Goal: Task Accomplishment & Management: Manage account settings

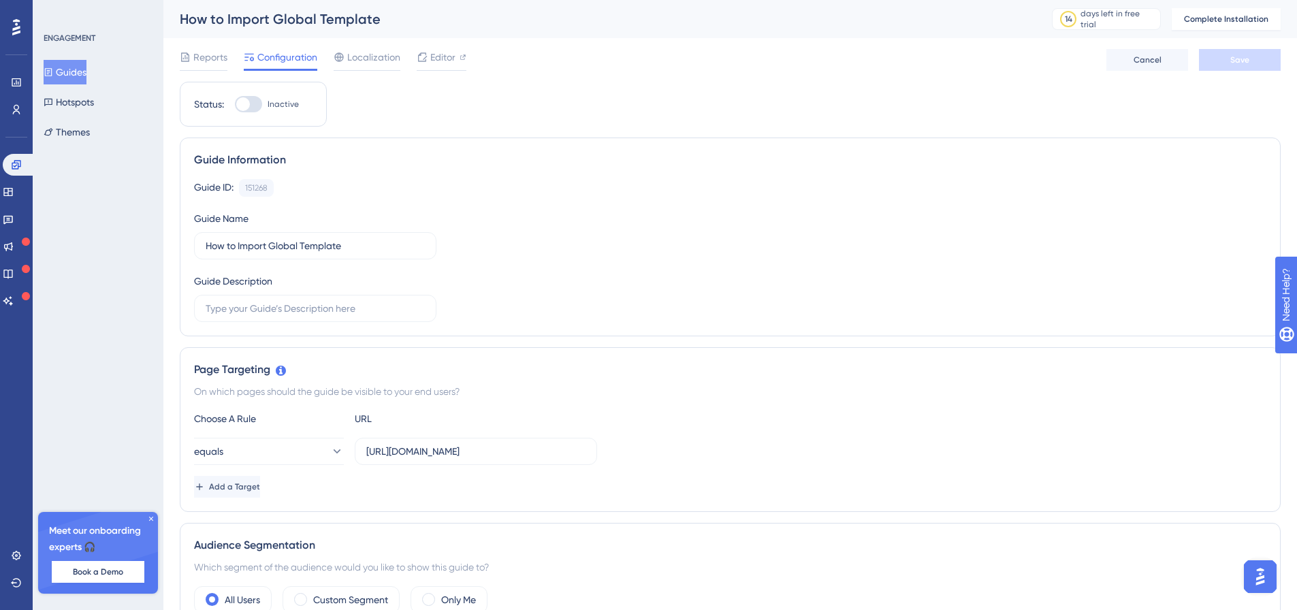
click at [248, 106] on div at bounding box center [243, 104] width 14 height 14
click at [235, 105] on input "Inactive" at bounding box center [234, 104] width 1 height 1
checkbox input "false"
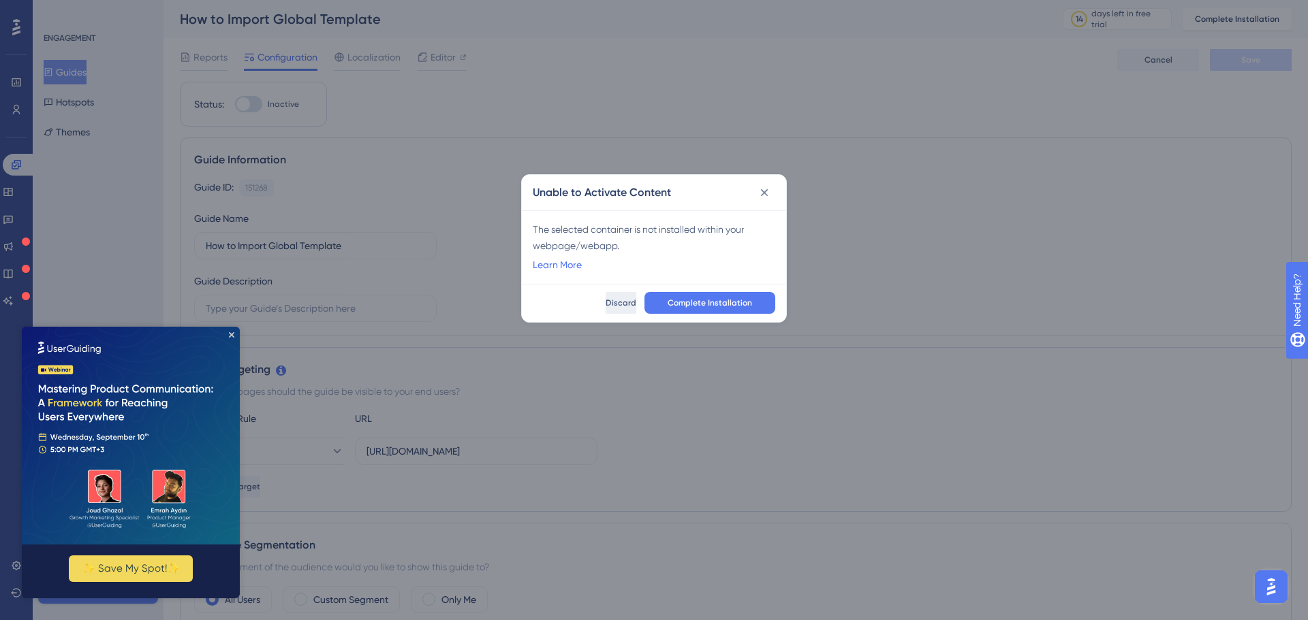
click at [605, 300] on span "Discard" at bounding box center [620, 303] width 31 height 11
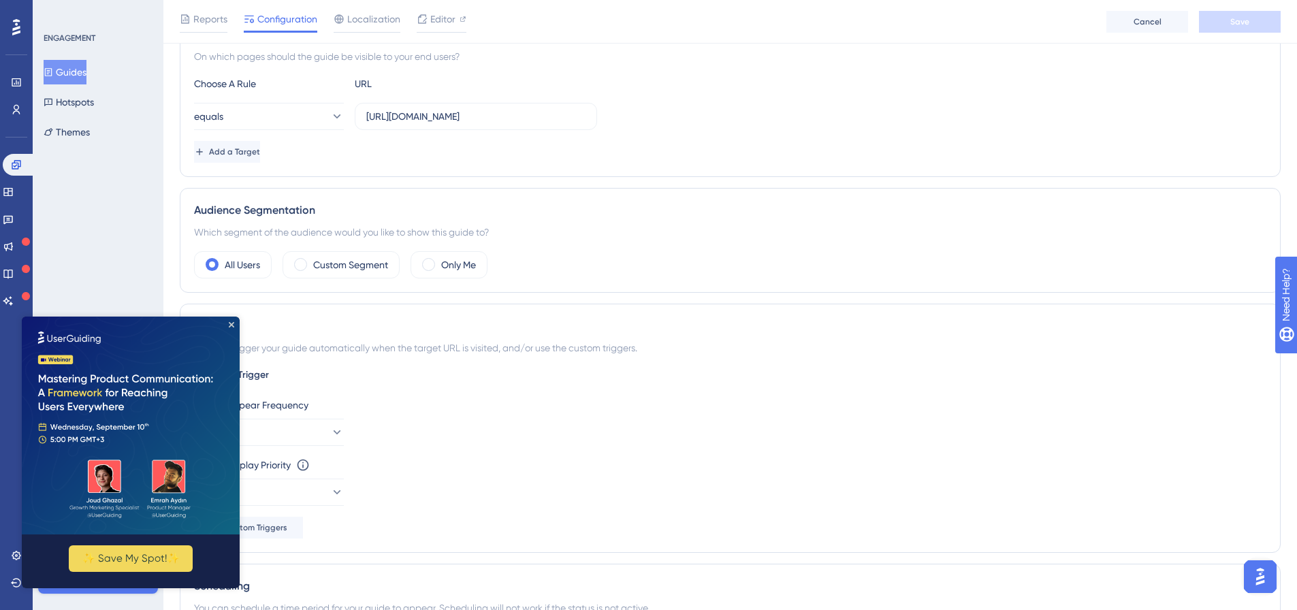
scroll to position [272, 0]
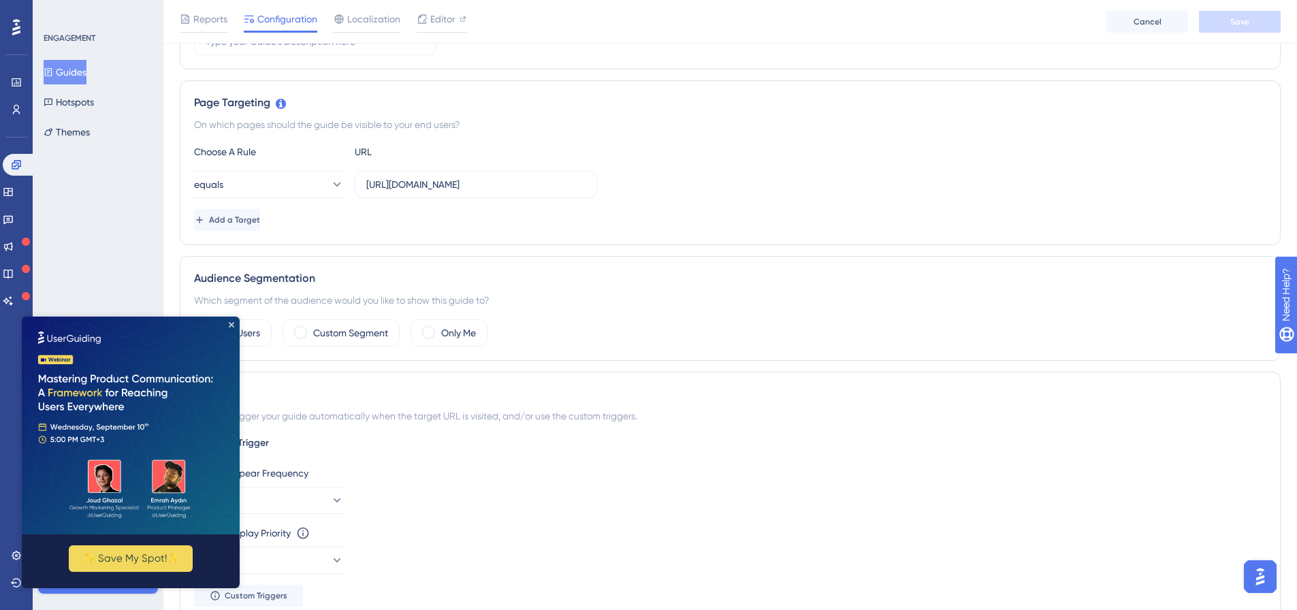
drag, startPoint x: 204, startPoint y: 123, endPoint x: 468, endPoint y: 129, distance: 264.3
click at [468, 129] on div "On which pages should the guide be visible to your end users?" at bounding box center [730, 124] width 1073 height 16
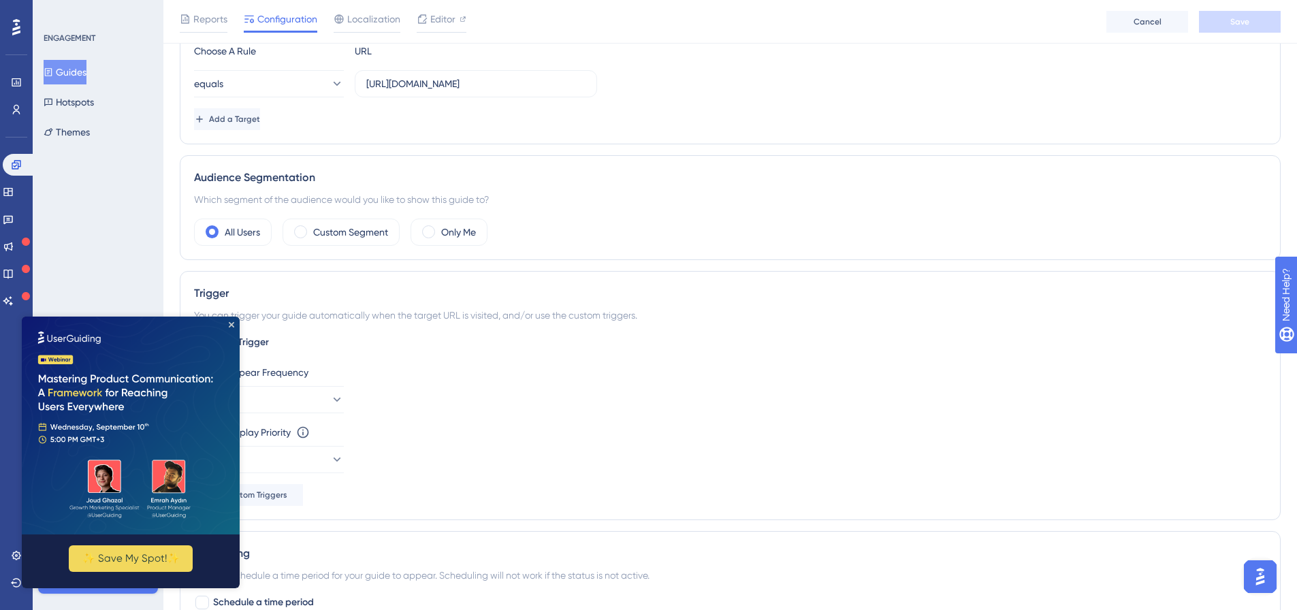
scroll to position [477, 0]
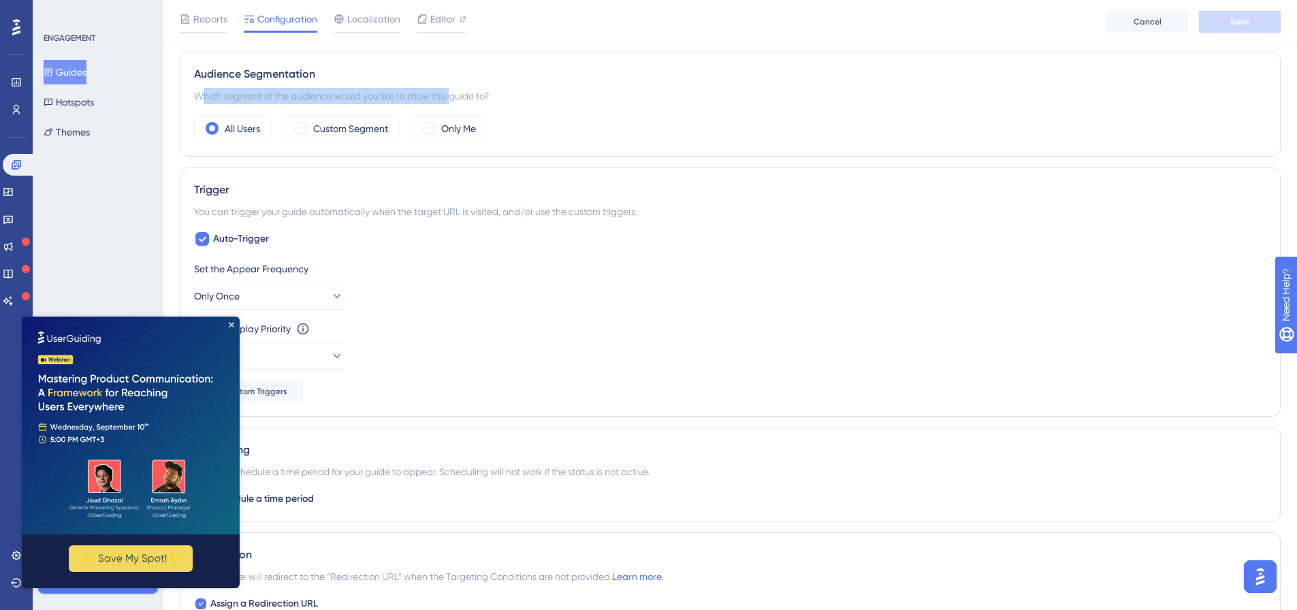
drag, startPoint x: 210, startPoint y: 99, endPoint x: 454, endPoint y: 85, distance: 244.2
click at [454, 85] on div "Audience Segmentation Which segment of the audience would you like to show this…" at bounding box center [730, 104] width 1101 height 105
drag, startPoint x: 495, startPoint y: 95, endPoint x: 224, endPoint y: 89, distance: 271.1
click at [224, 89] on div "Which segment of the audience would you like to show this guide to?" at bounding box center [730, 96] width 1073 height 16
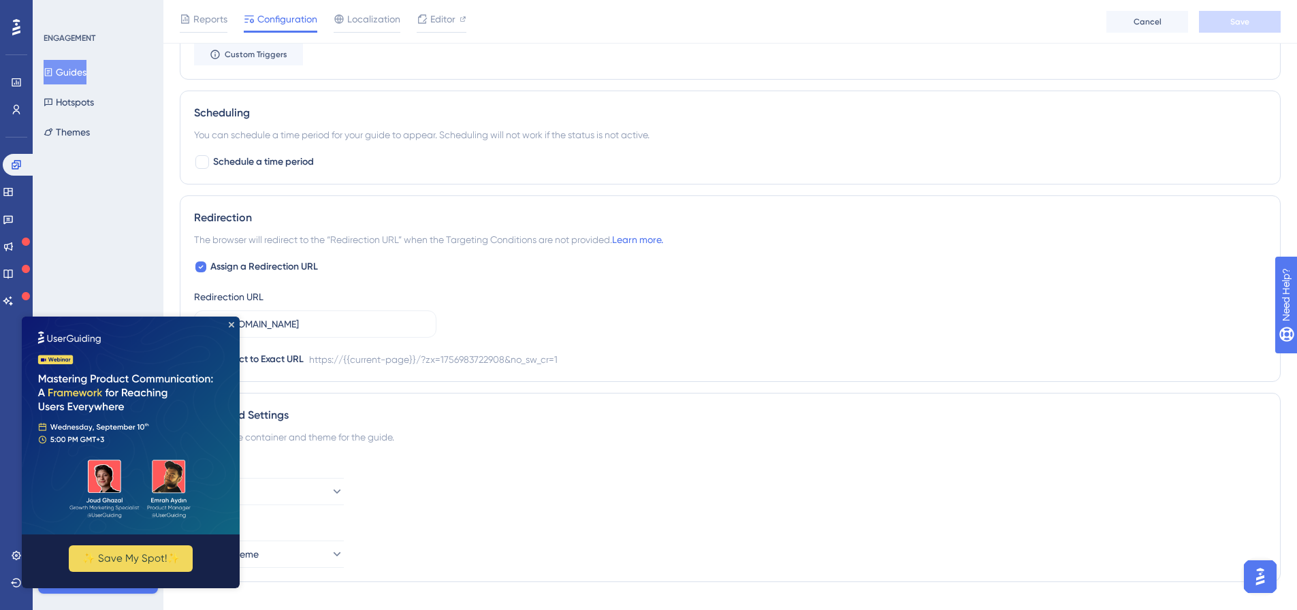
scroll to position [840, 0]
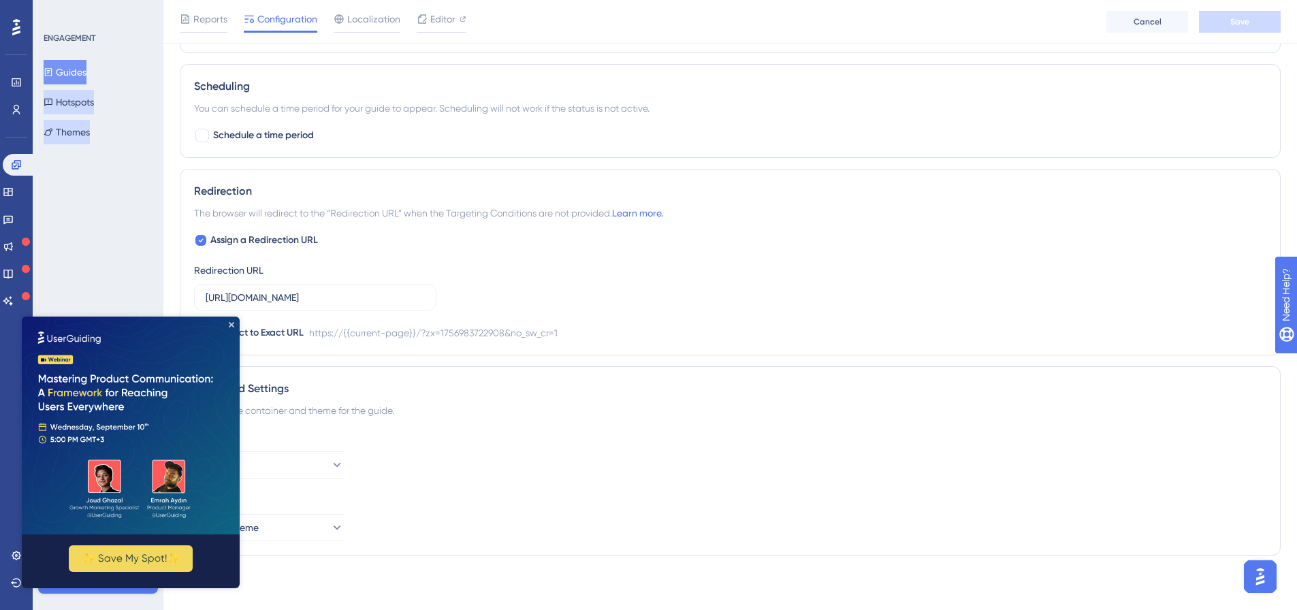
click at [74, 104] on button "Hotspots" at bounding box center [69, 102] width 50 height 25
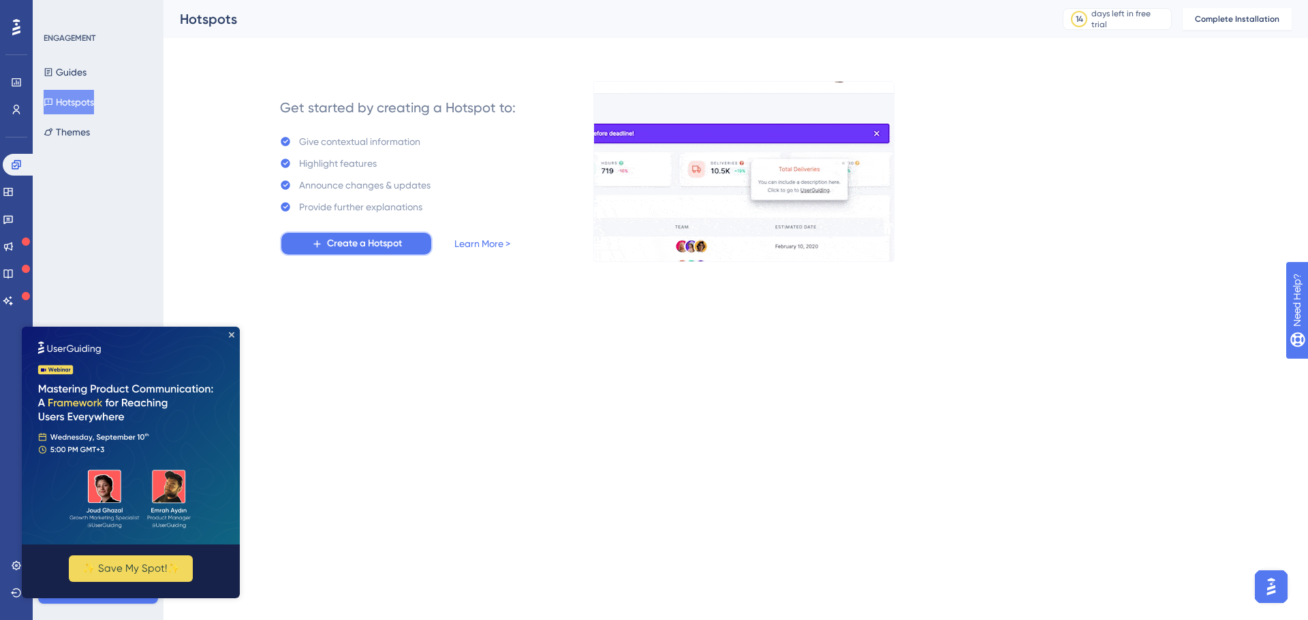
click at [358, 244] on span "Create a Hotspot" at bounding box center [364, 244] width 75 height 16
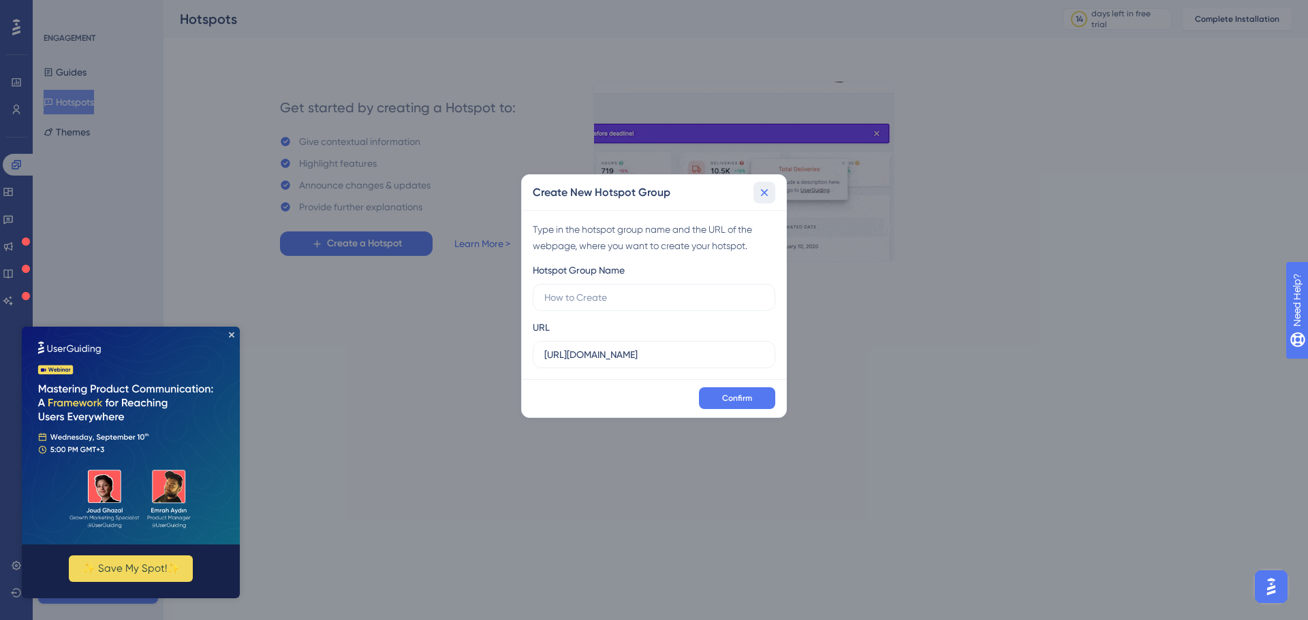
click at [766, 195] on icon at bounding box center [764, 192] width 7 height 7
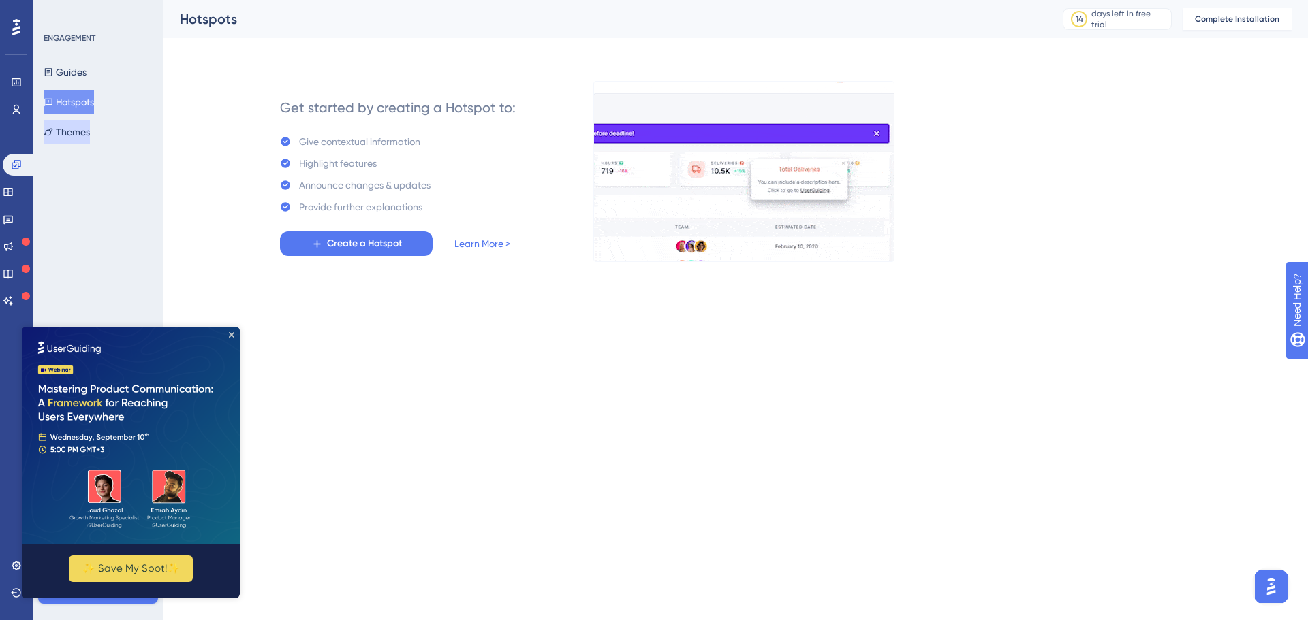
click at [76, 138] on button "Themes" at bounding box center [67, 132] width 46 height 25
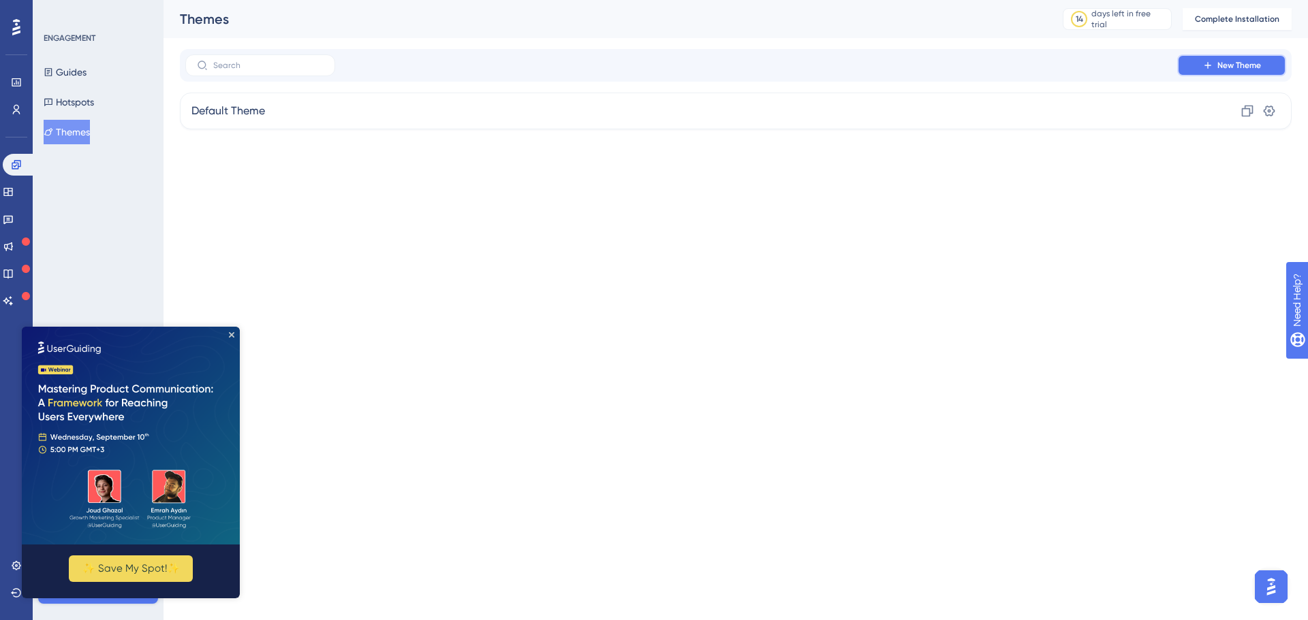
click at [1217, 65] on span "New Theme" at bounding box center [1239, 65] width 44 height 11
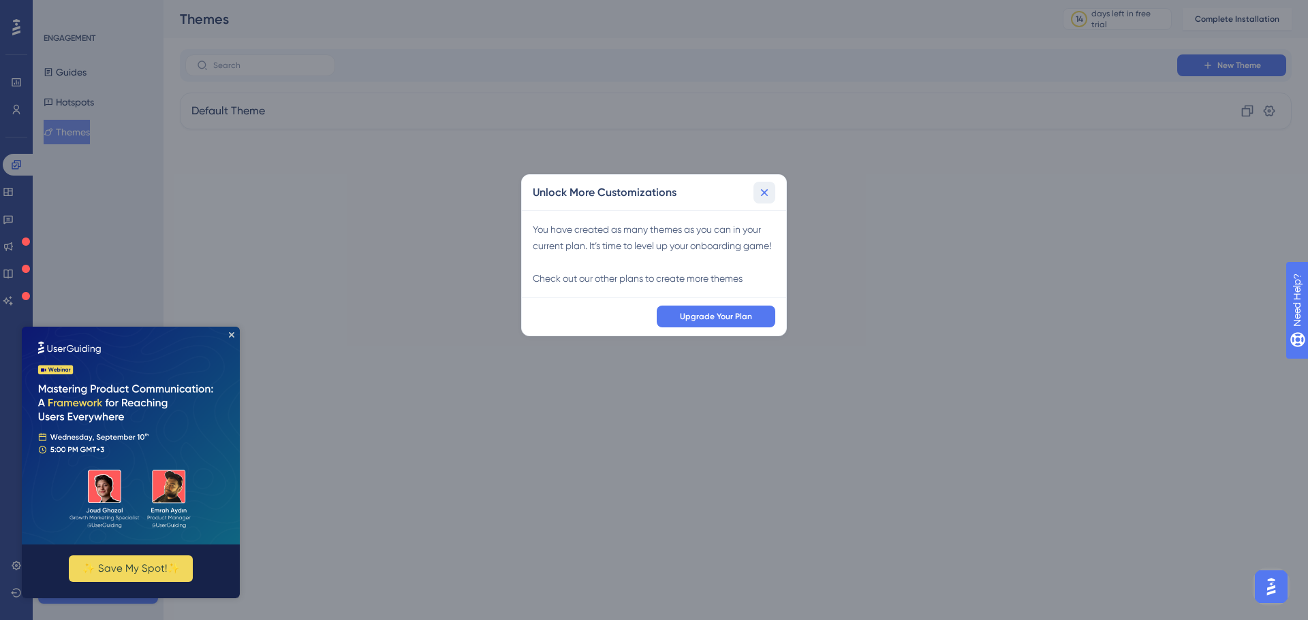
click at [765, 187] on icon at bounding box center [764, 193] width 14 height 14
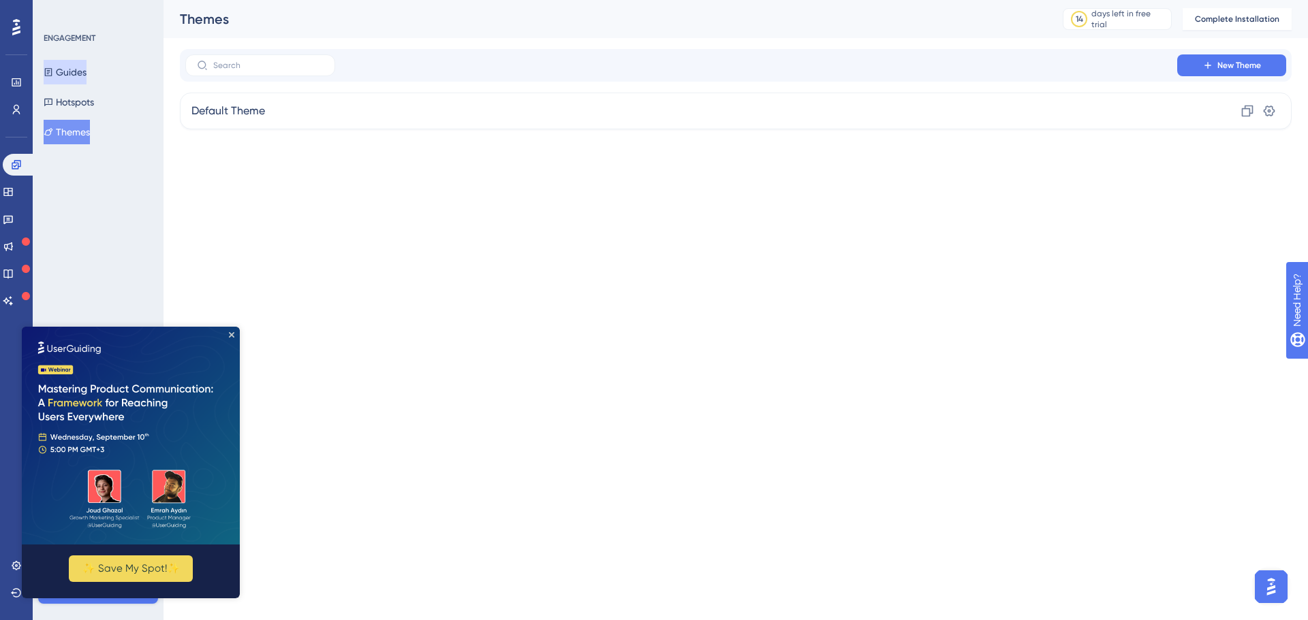
click at [86, 74] on button "Guides" at bounding box center [65, 72] width 43 height 25
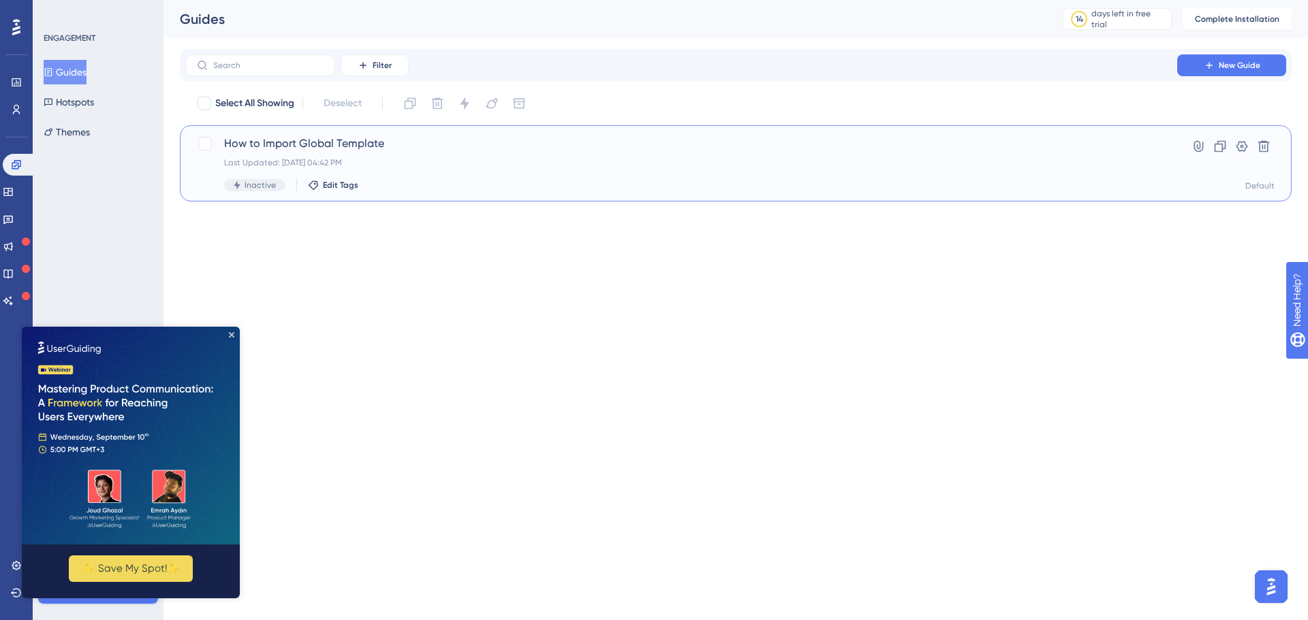
click at [299, 149] on span "How to Import Global Template" at bounding box center [681, 144] width 914 height 16
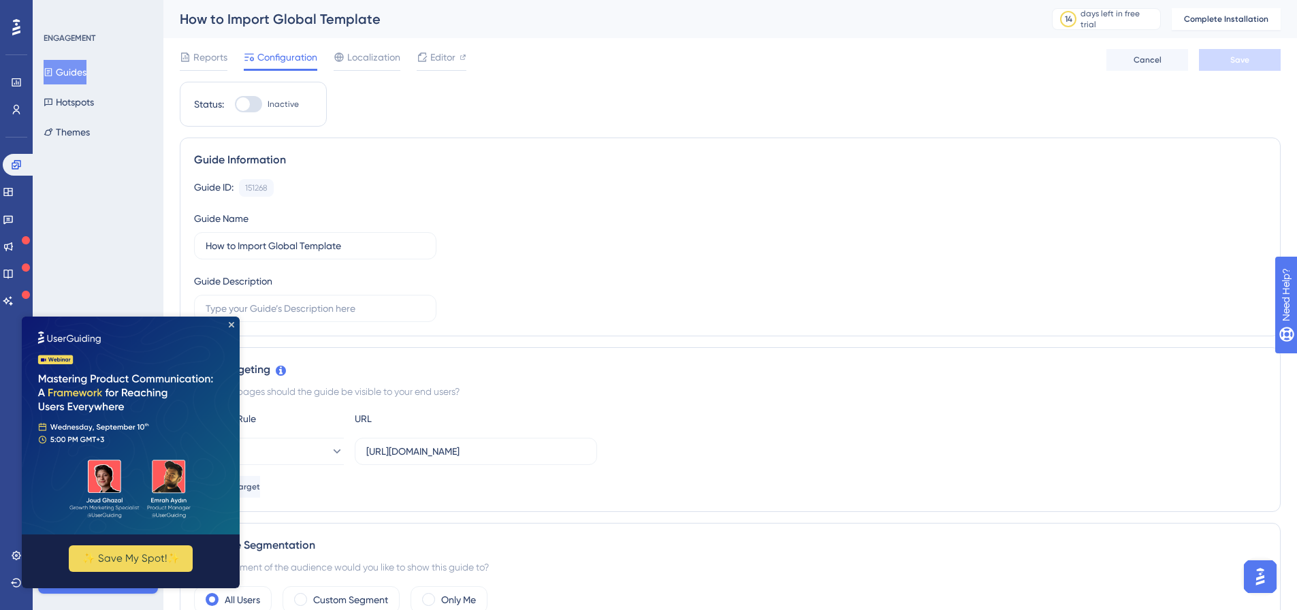
click at [218, 71] on div "Reports Configuration Localization Editor Cancel Save" at bounding box center [730, 60] width 1101 height 44
click at [209, 59] on span "Reports" at bounding box center [210, 57] width 34 height 16
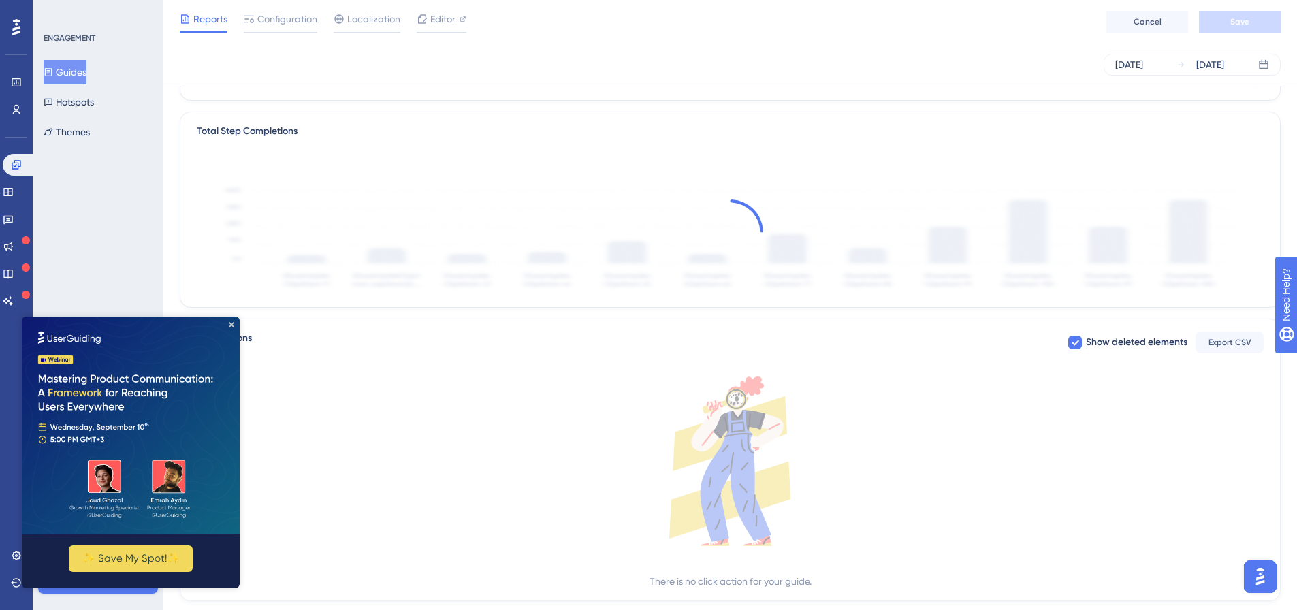
scroll to position [341, 0]
